Goal: Transaction & Acquisition: Book appointment/travel/reservation

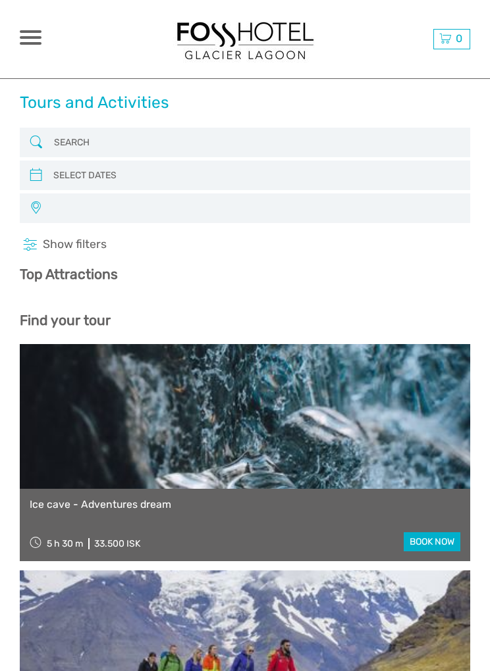
select select
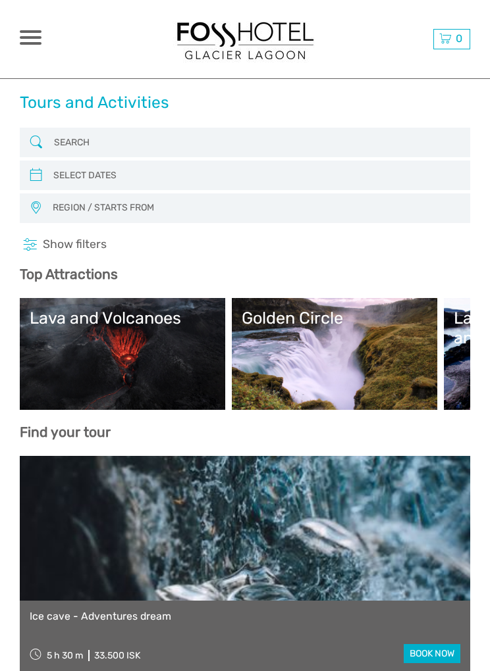
click at [98, 174] on input "search" at bounding box center [245, 176] width 394 height 22
type input "[DATE]"
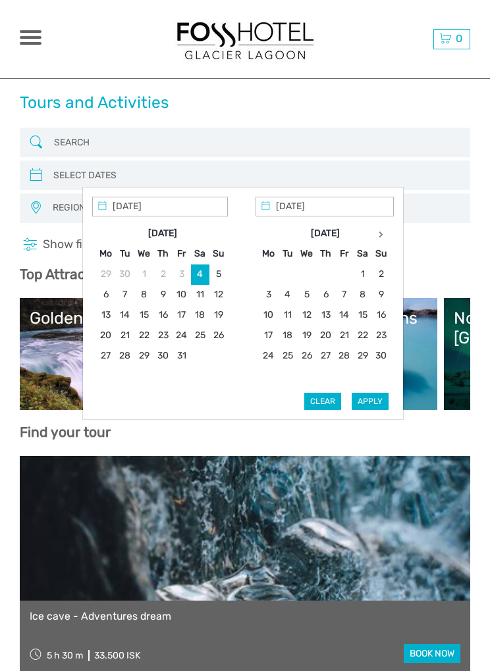
type input "[DATE]"
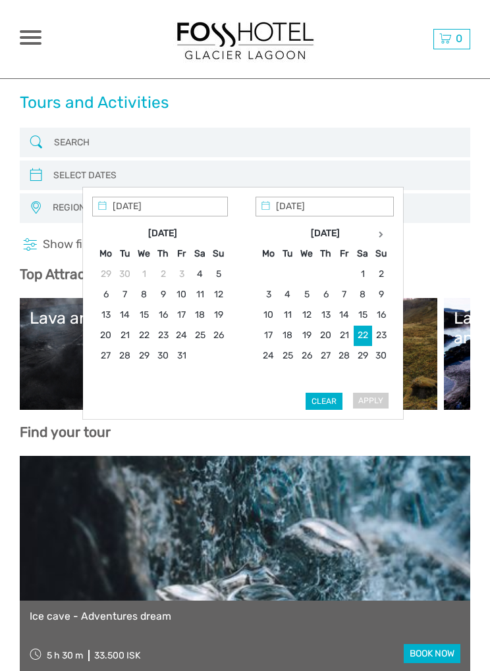
type input "[DATE]"
click at [383, 405] on button "Apply" at bounding box center [370, 401] width 37 height 17
type input "[DATE] - [DATE]"
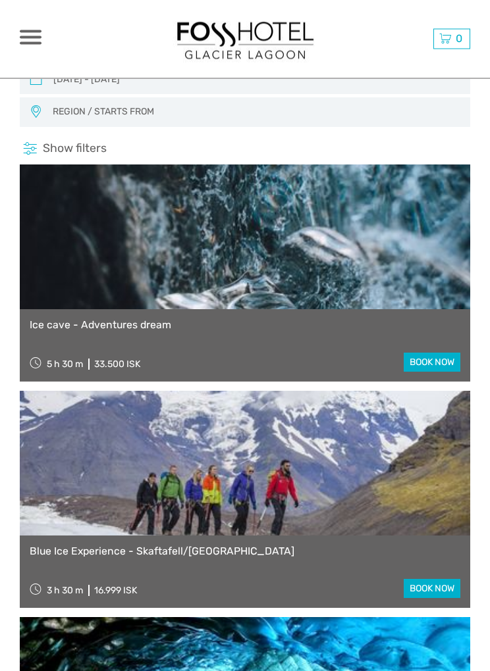
scroll to position [99, 0]
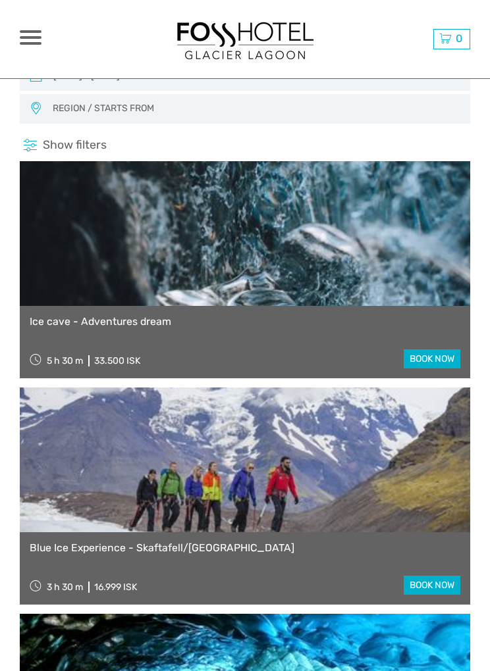
click at [229, 483] on link at bounding box center [245, 460] width 450 height 145
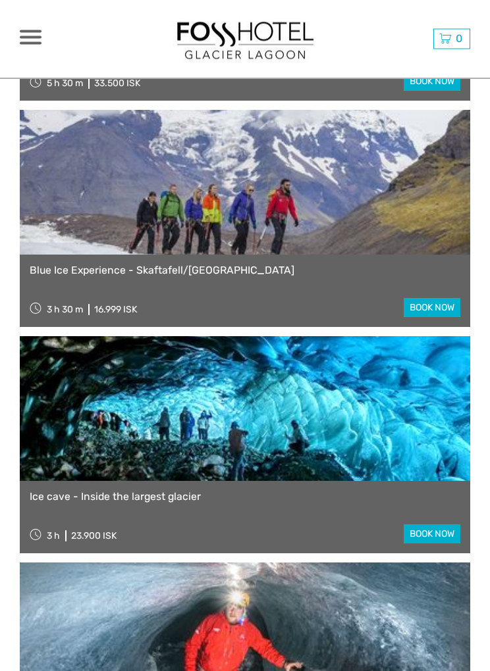
scroll to position [377, 0]
click at [358, 415] on link at bounding box center [245, 408] width 450 height 145
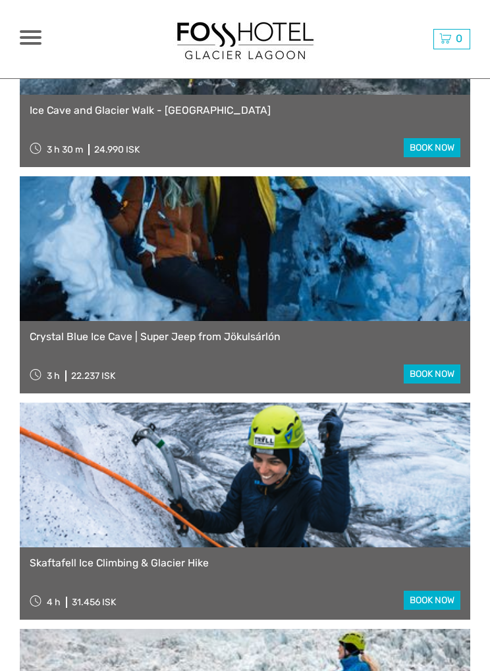
scroll to position [968, 0]
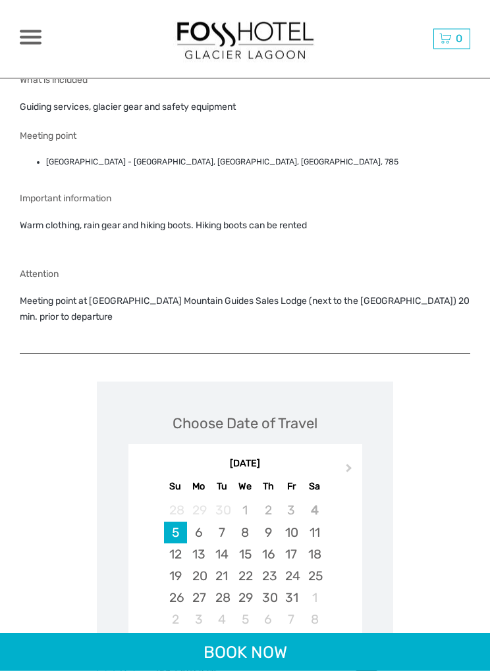
scroll to position [1086, 0]
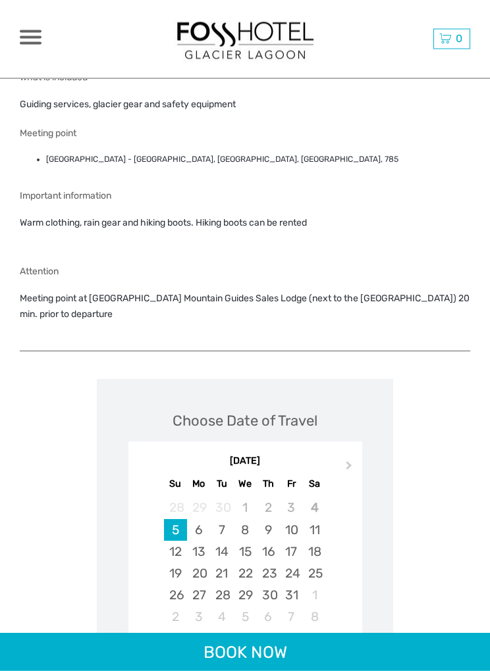
click at [351, 459] on button "Next Month" at bounding box center [350, 469] width 21 height 21
click at [322, 563] on div "22" at bounding box center [314, 574] width 23 height 22
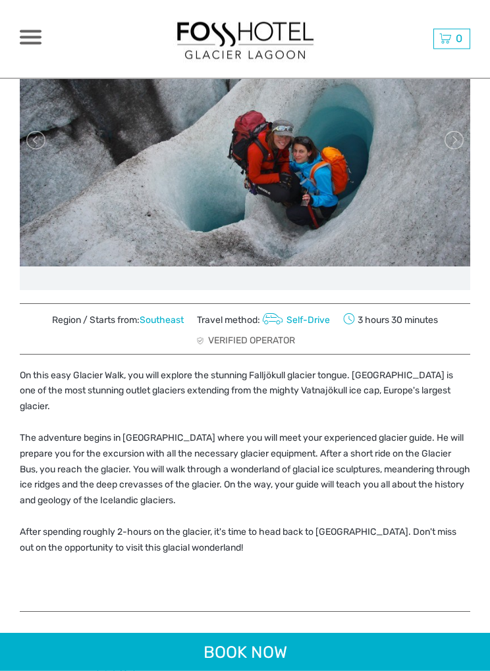
scroll to position [192, 0]
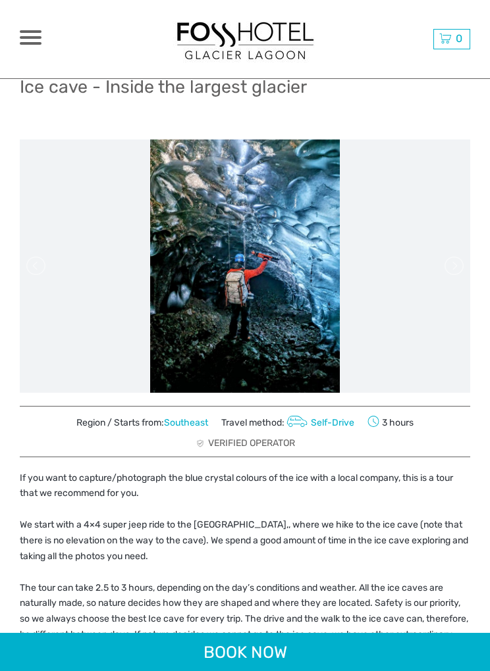
scroll to position [41, 0]
